Goal: Contribute content: Contribute content

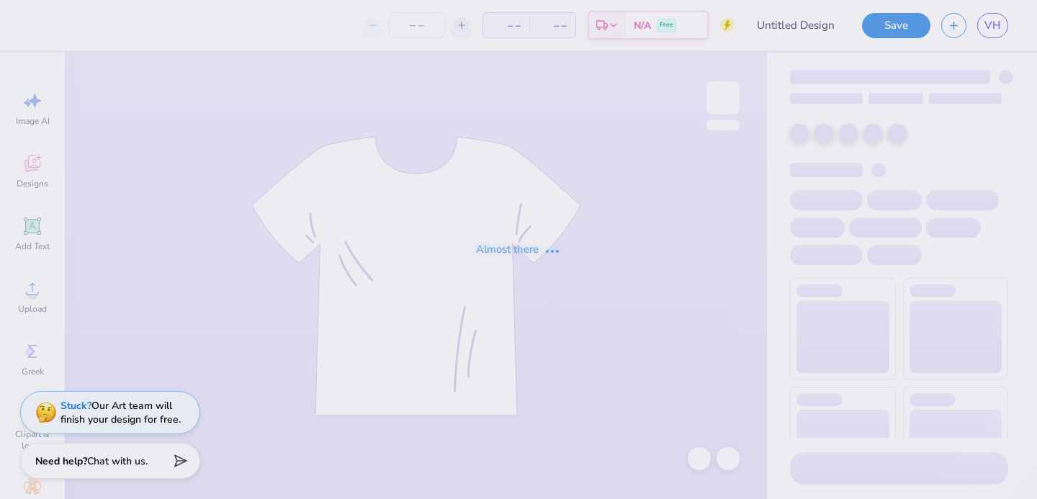
type input "flames"
type input "100"
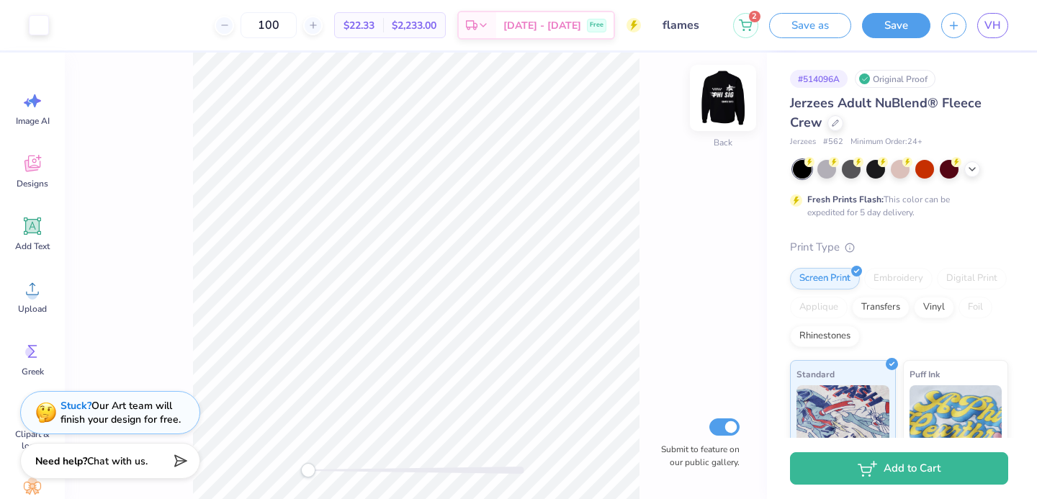
click at [741, 104] on img at bounding box center [723, 98] width 58 height 58
drag, startPoint x: 304, startPoint y: 472, endPoint x: 354, endPoint y: 475, distance: 50.5
click at [356, 475] on div "Accessibility label" at bounding box center [354, 470] width 14 height 14
drag, startPoint x: 357, startPoint y: 471, endPoint x: 331, endPoint y: 464, distance: 26.9
click at [331, 464] on div "Accessibility label" at bounding box center [331, 470] width 14 height 14
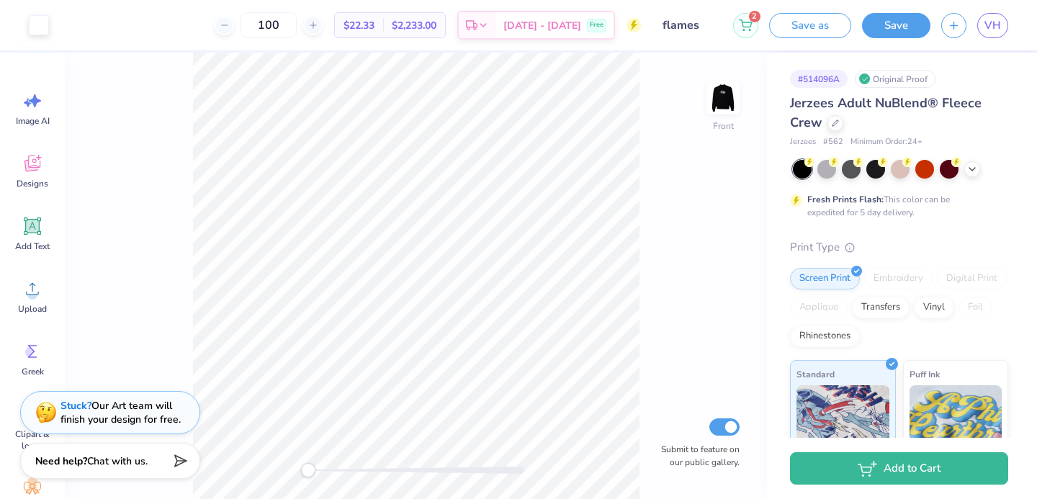
click at [247, 475] on div "Front Submit to feature on our public gallery." at bounding box center [416, 276] width 702 height 447
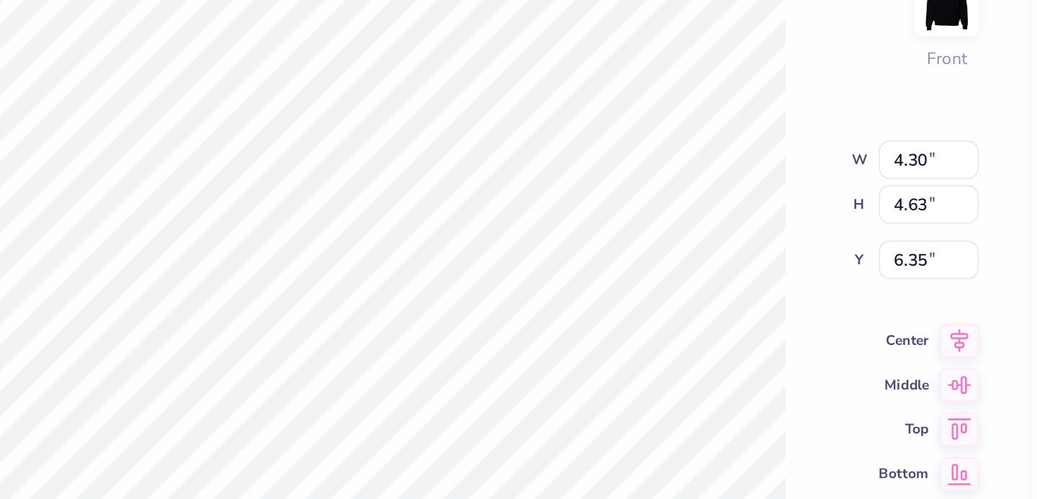
type input "6.60"
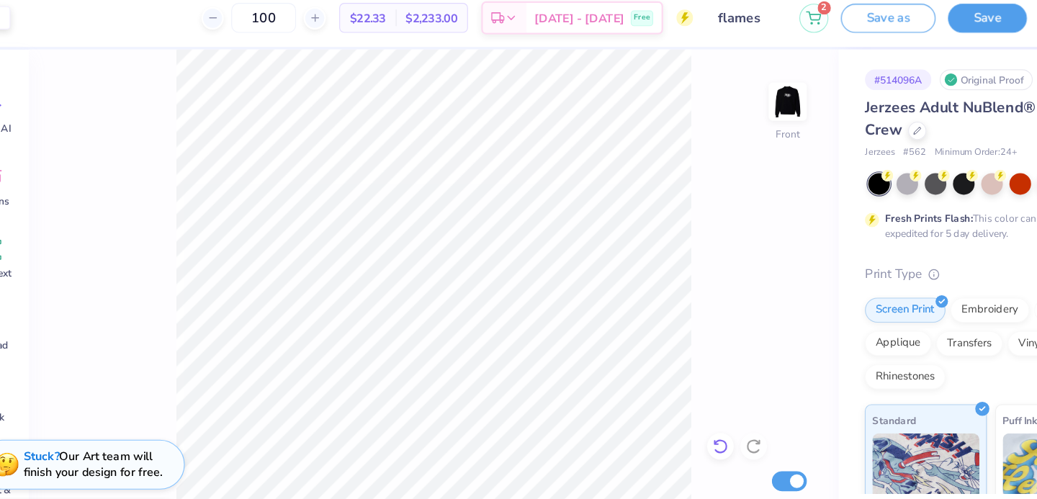
click at [661, 397] on icon at bounding box center [665, 397] width 14 height 14
click at [661, 396] on icon at bounding box center [665, 397] width 14 height 14
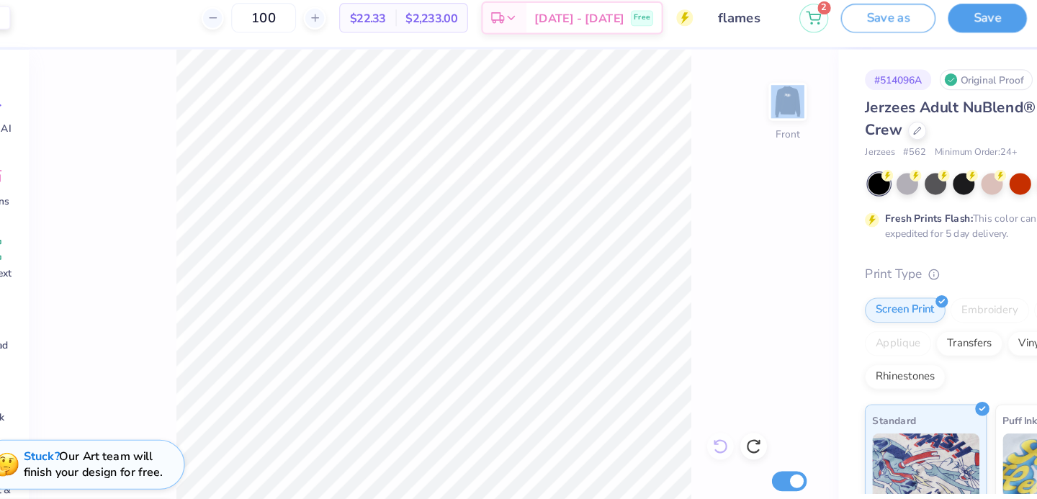
click at [661, 396] on div "Front Submit to feature on our public gallery." at bounding box center [416, 276] width 702 height 447
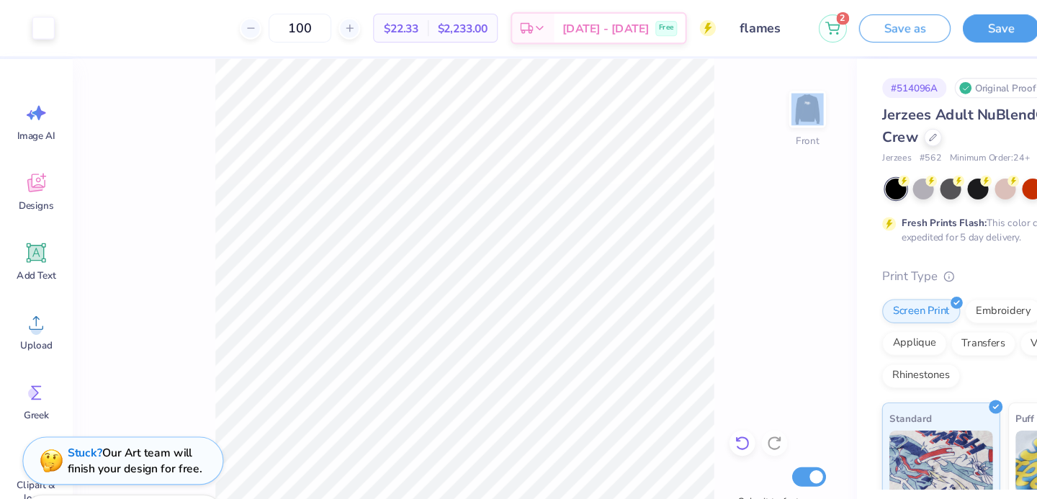
click at [666, 400] on icon at bounding box center [665, 397] width 14 height 14
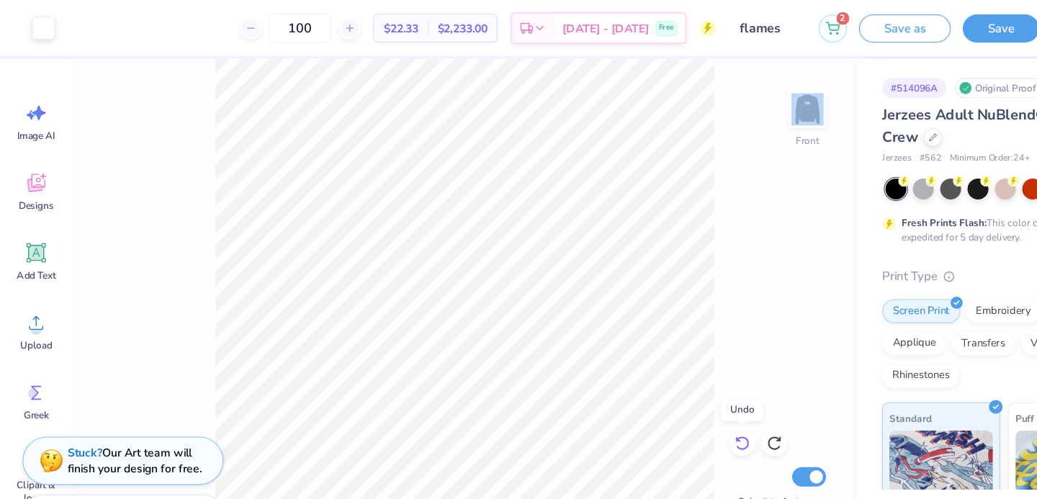
click at [666, 400] on icon at bounding box center [665, 397] width 14 height 14
click at [666, 400] on div "Front Submit to feature on our public gallery." at bounding box center [416, 276] width 702 height 447
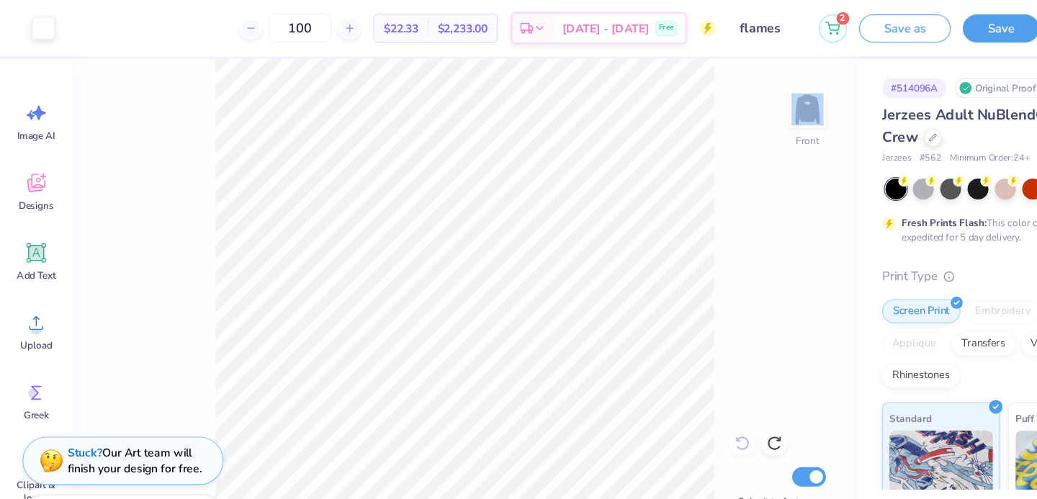
click at [666, 400] on div "Front Submit to feature on our public gallery." at bounding box center [416, 276] width 702 height 447
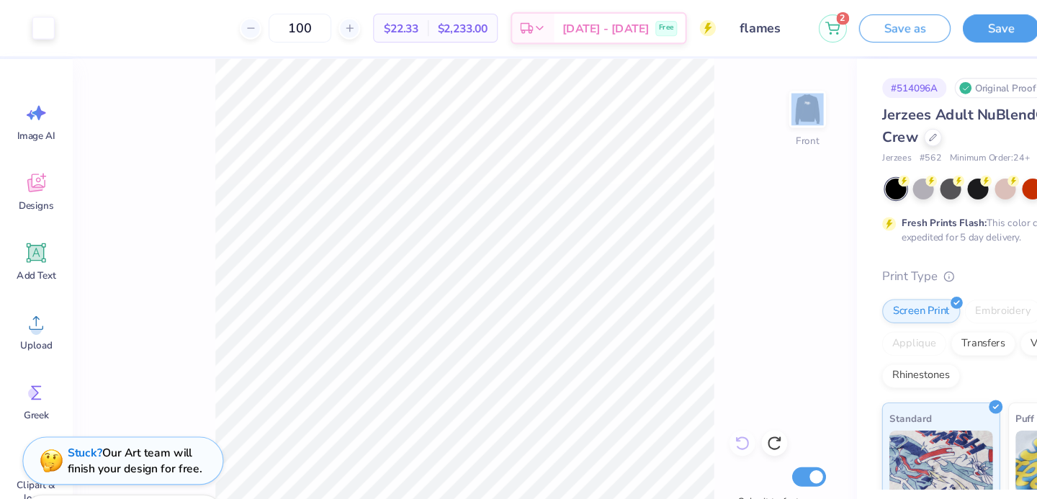
click at [666, 400] on div "Front Submit to feature on our public gallery." at bounding box center [416, 276] width 702 height 447
